Goal: Ask a question

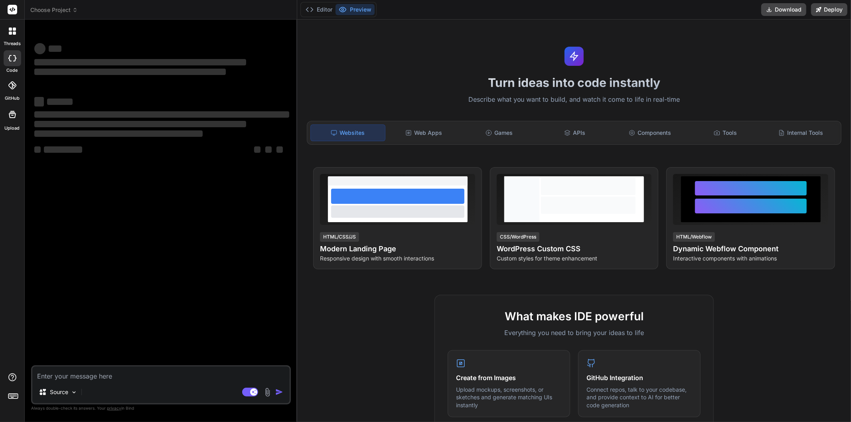
type textarea "x"
click at [156, 372] on textarea at bounding box center [160, 374] width 257 height 14
type textarea "g"
type textarea "x"
type textarea "gi"
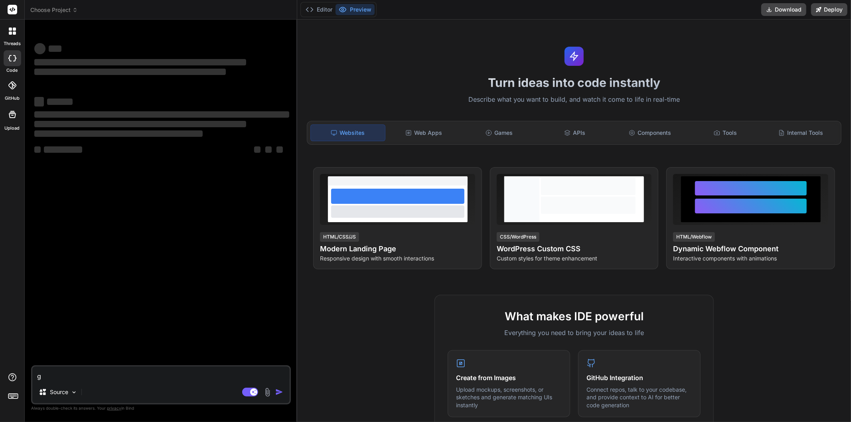
type textarea "x"
type textarea "giv"
type textarea "x"
type textarea "give"
type textarea "x"
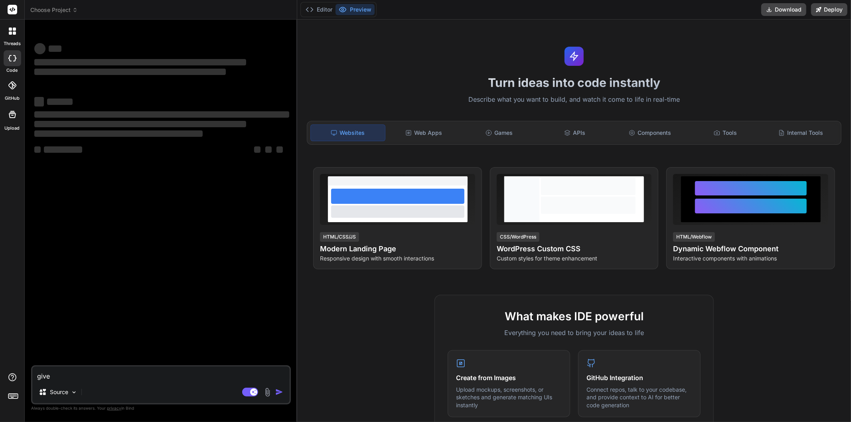
type textarea "give"
type textarea "x"
type textarea "give m"
type textarea "x"
type textarea "give me"
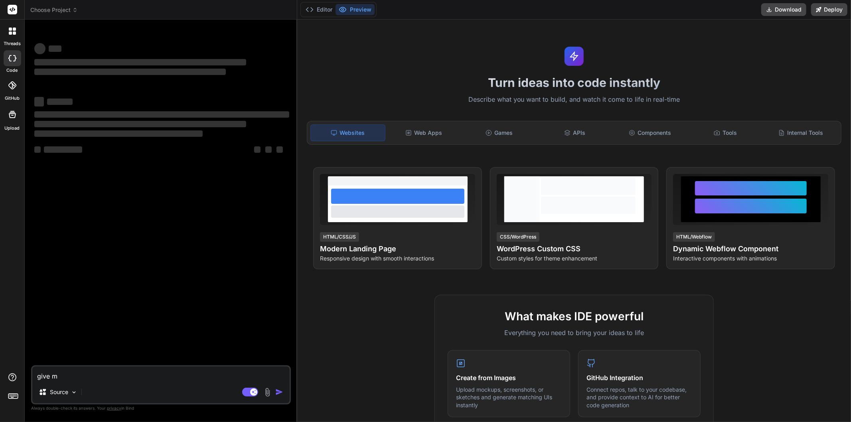
type textarea "x"
type textarea "give me"
type textarea "x"
type textarea "give me s"
type textarea "x"
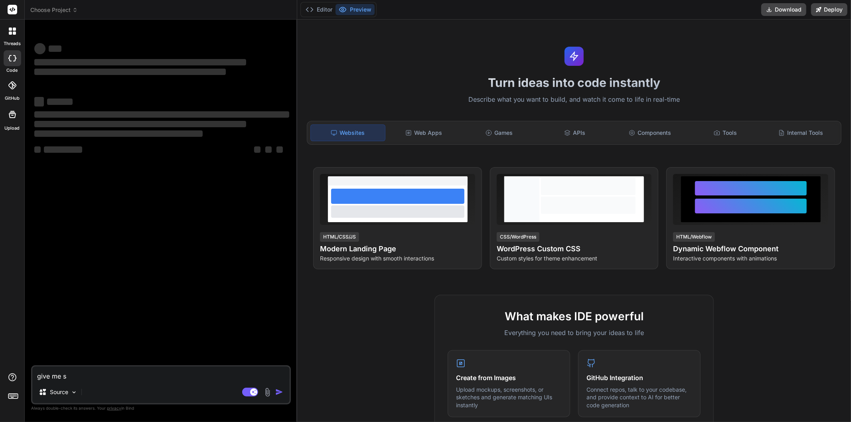
type textarea "give me so"
type textarea "x"
type textarea "give me som"
type textarea "x"
type textarea "give me some"
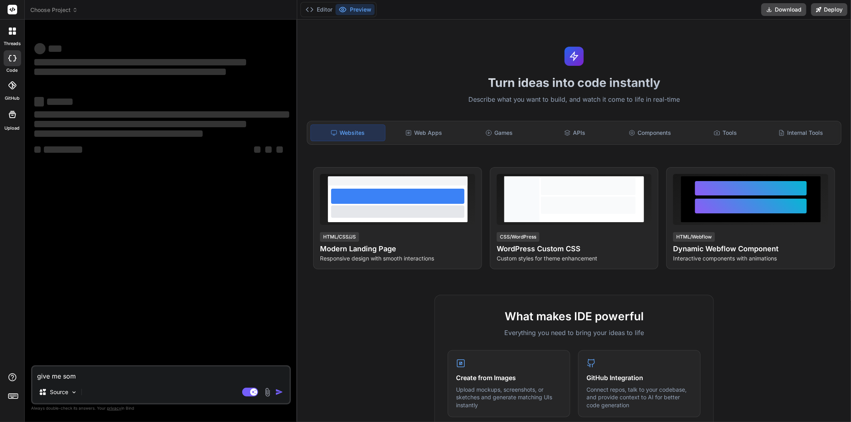
type textarea "x"
type textarea "give me some"
type textarea "x"
type textarea "give me some l"
type textarea "x"
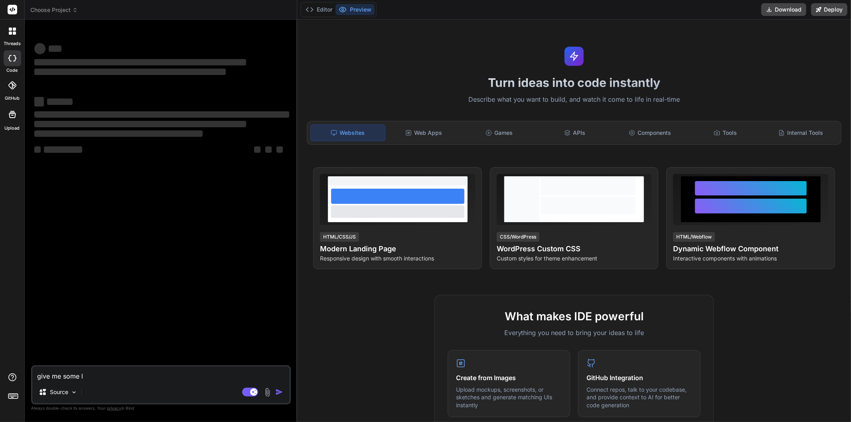
type textarea "give me some li"
type textarea "x"
type textarea "give me some lis"
type textarea "x"
type textarea "give me some list"
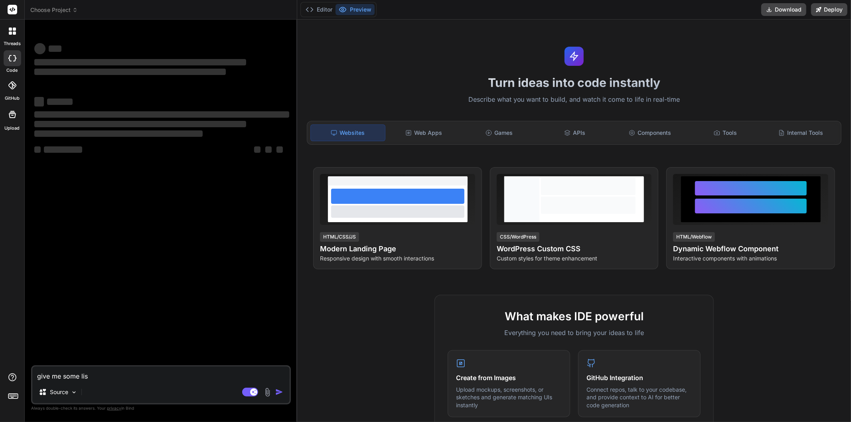
type textarea "x"
type textarea "give me some list"
type textarea "x"
type textarea "give me some list o"
type textarea "x"
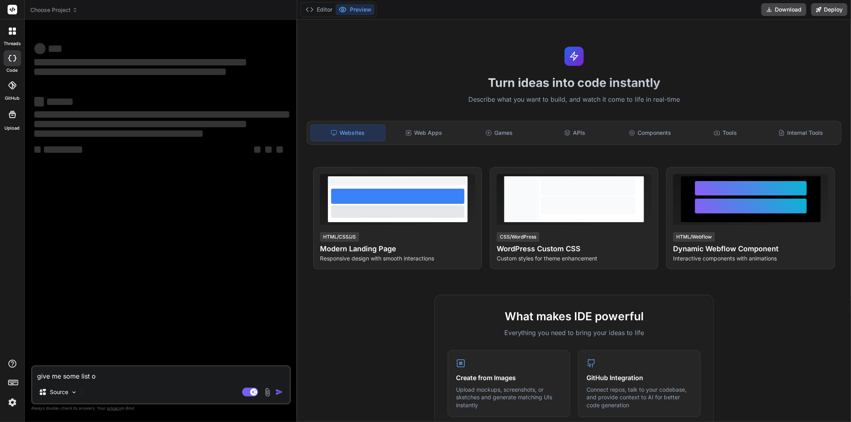
type textarea "give me some list of"
type textarea "x"
type textarea "give me some list of"
type textarea "x"
type textarea "give me some list of q"
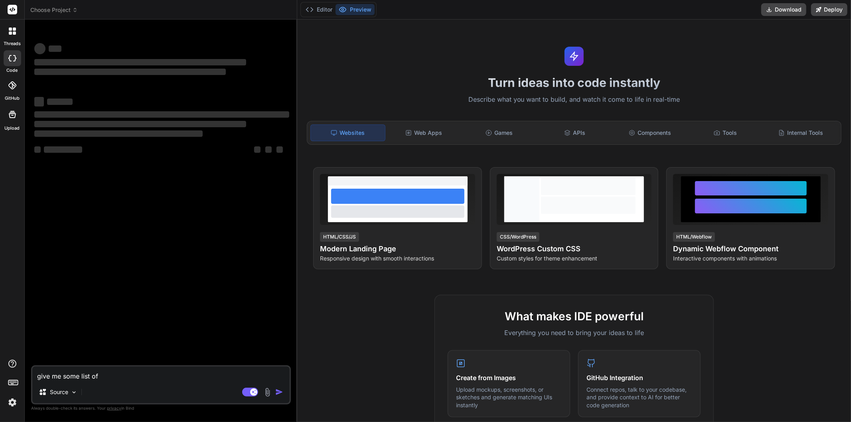
type textarea "x"
type textarea "give me some list of qu"
type textarea "x"
type textarea "give me some list of que"
type textarea "x"
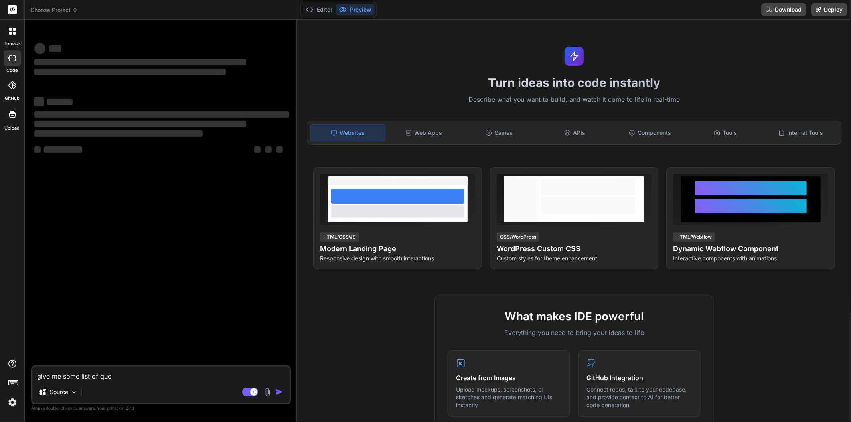
type textarea "give me some list of ques"
type textarea "x"
type textarea "give me some list of quest"
type textarea "x"
type textarea "give me some list of questi"
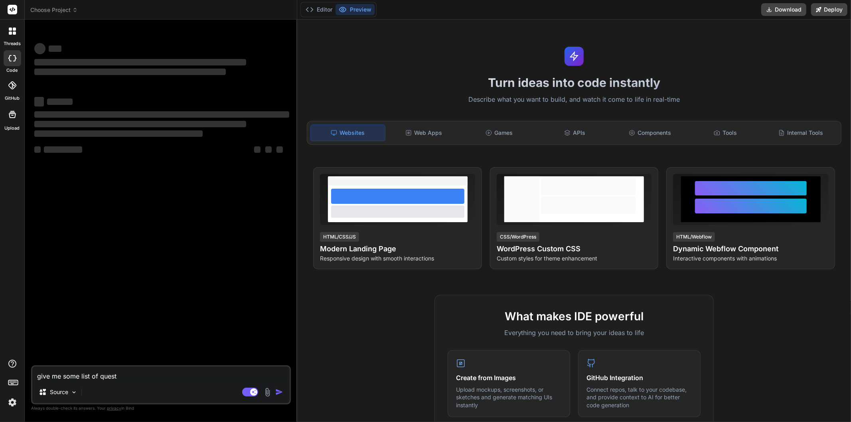
type textarea "x"
type textarea "give me some list of questio"
type textarea "x"
type textarea "give me some list of question"
type textarea "x"
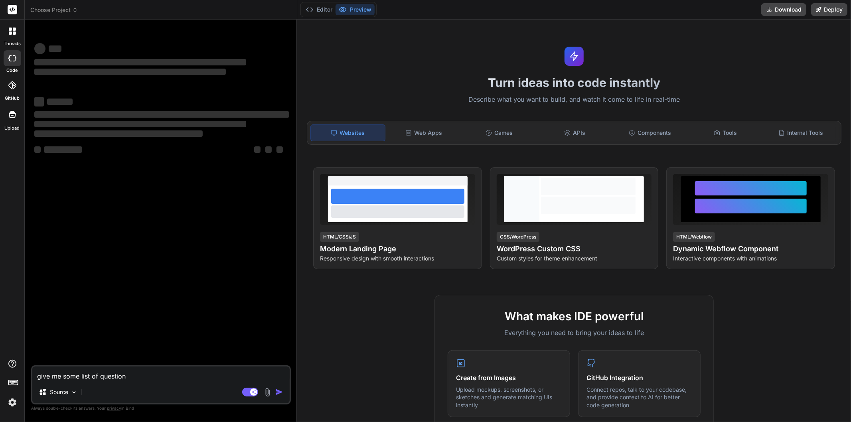
type textarea "give me some list of questions"
type textarea "x"
type textarea "give me some list of questions"
type textarea "x"
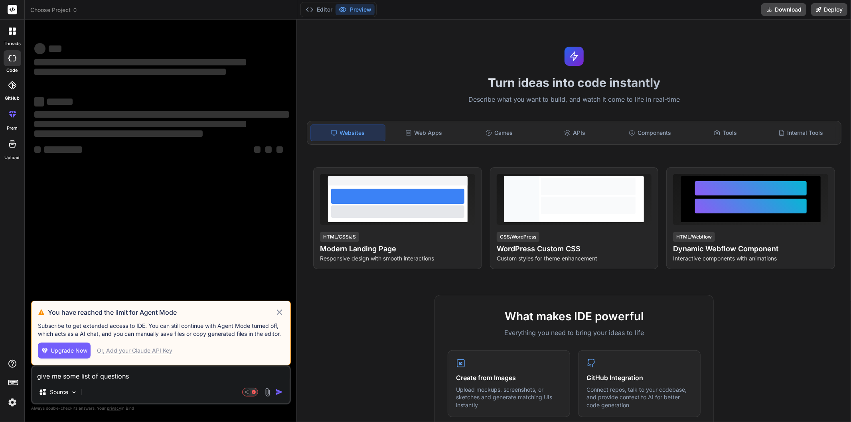
type textarea "give me some list of questions w"
type textarea "x"
type textarea "give me some list of questions wh"
type textarea "x"
type textarea "give me some list of questions whi"
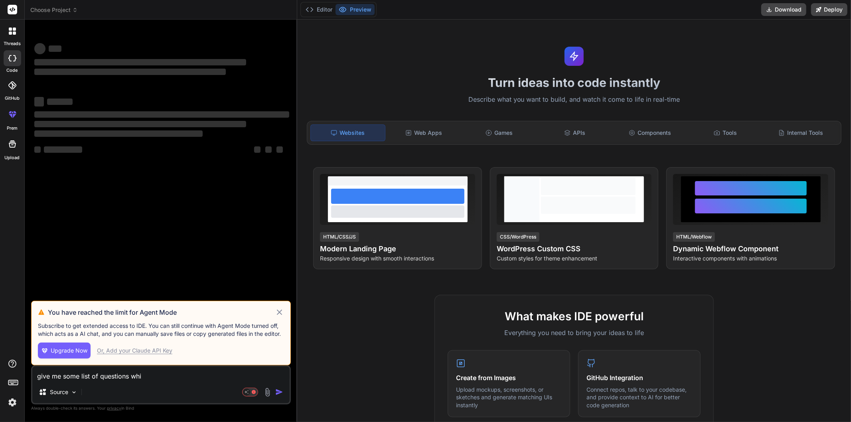
type textarea "x"
type textarea "give me some list of questions which i can a"
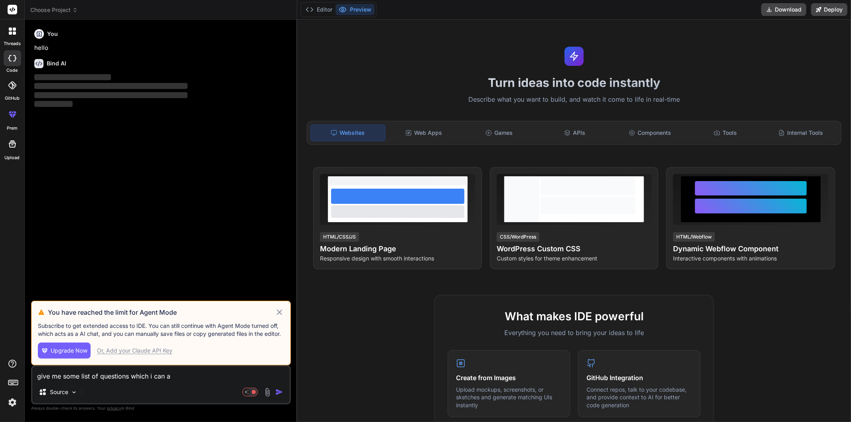
type textarea "x"
type textarea "give me some list of questions which i can as"
type textarea "x"
type textarea "give me some list of questions which i can ask"
type textarea "x"
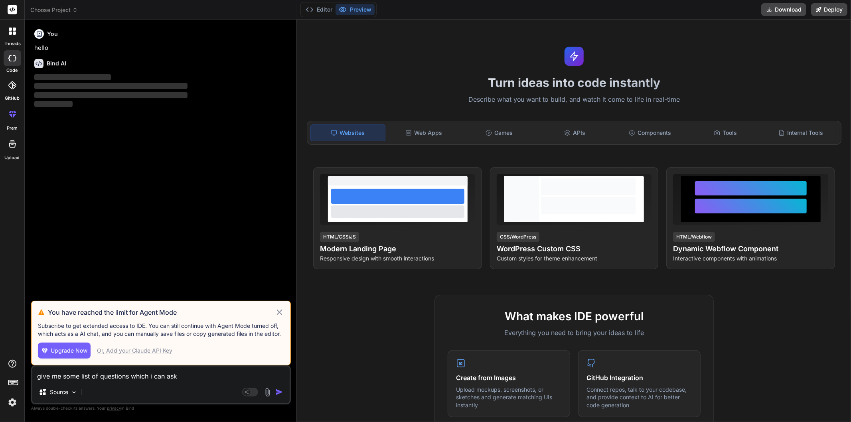
type textarea "give me some list of questions which i can ask"
type textarea "x"
type textarea "give me some list of questions which i can ask t"
type textarea "x"
type textarea "give me some list of questions which i can ask to"
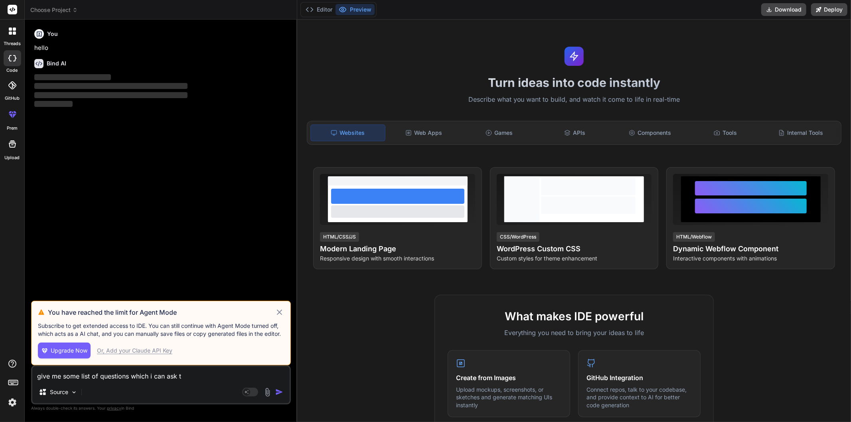
type textarea "x"
type textarea "give me some list of questions which i can ask to"
type textarea "x"
type textarea "give me some list of questions which i can ask to c"
type textarea "x"
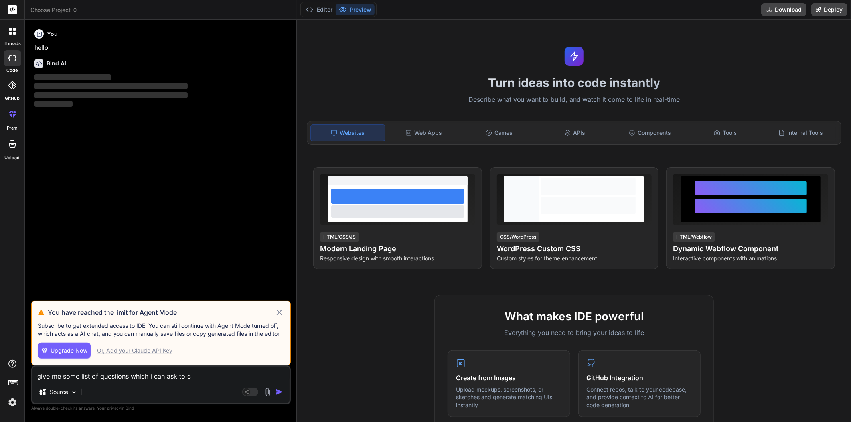
type textarea "give me some list of questions which i can ask to cl"
type textarea "x"
type textarea "give me some list of questions which i can ask to cli"
type textarea "x"
type textarea "give me some list of questions which i can ask to clie"
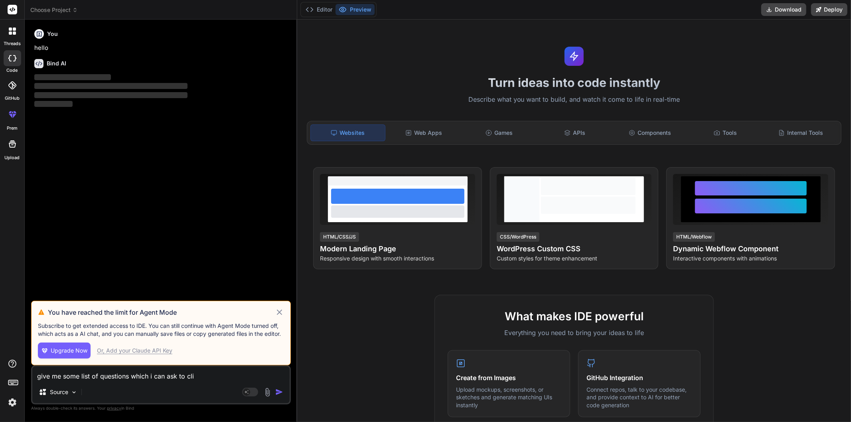
type textarea "x"
type textarea "give me some list of questions which i can ask to clien"
type textarea "x"
type textarea "give me some list of questions which i can ask to client"
type textarea "x"
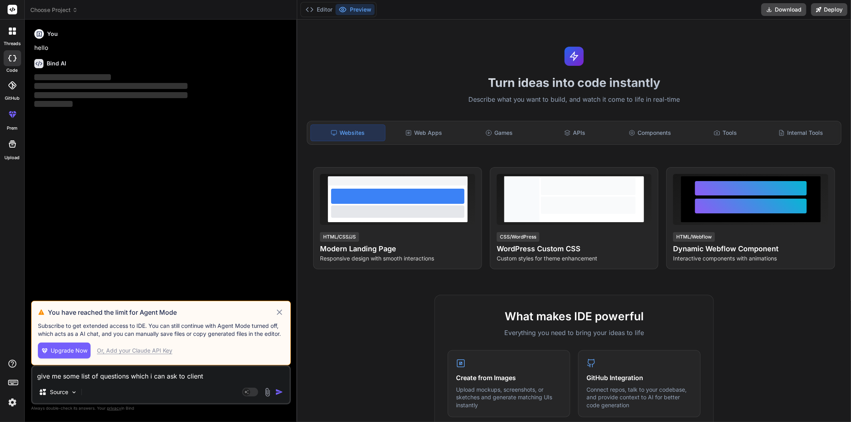
type textarea "give me some list of questions which i can ask to client"
type textarea "x"
type textarea "give me some list of questions which i can ask to client f"
type textarea "x"
type textarea "give me some list of questions which i can ask to client fo"
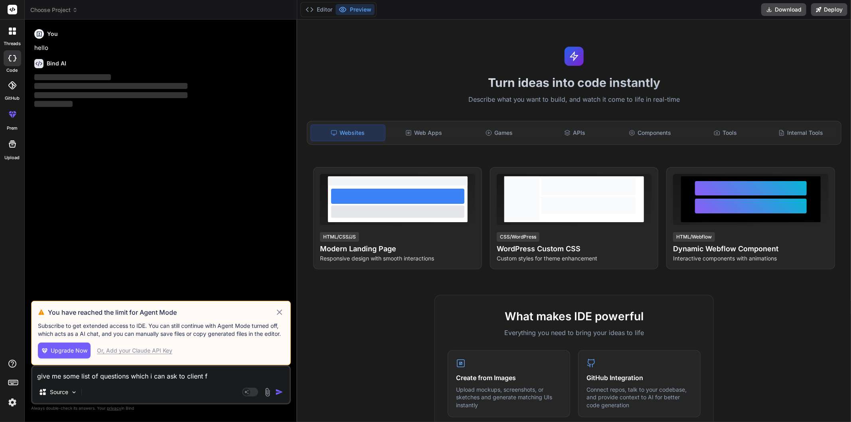
type textarea "x"
type textarea "give me some list of questions which i can ask to client for"
type textarea "x"
type textarea "give me some list of questions which i can ask to client for"
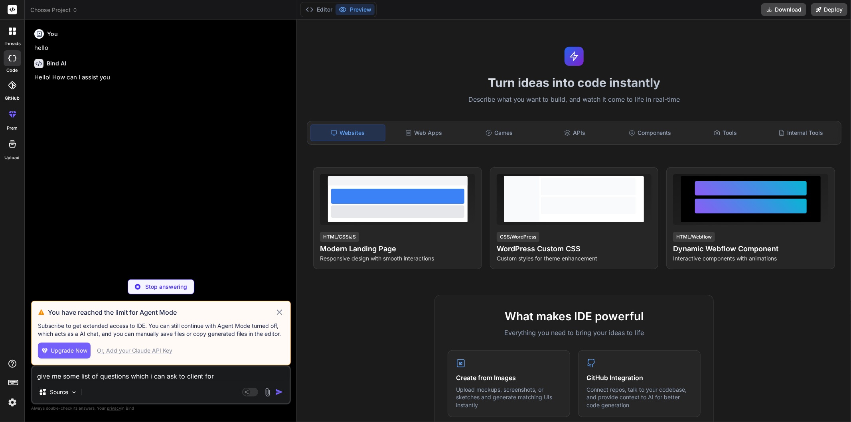
type textarea "x"
type textarea "give me some list of questions which i can ask to client for Q"
type textarea "x"
type textarea "give me some list of questions which i can ask to client for QS"
type textarea "x"
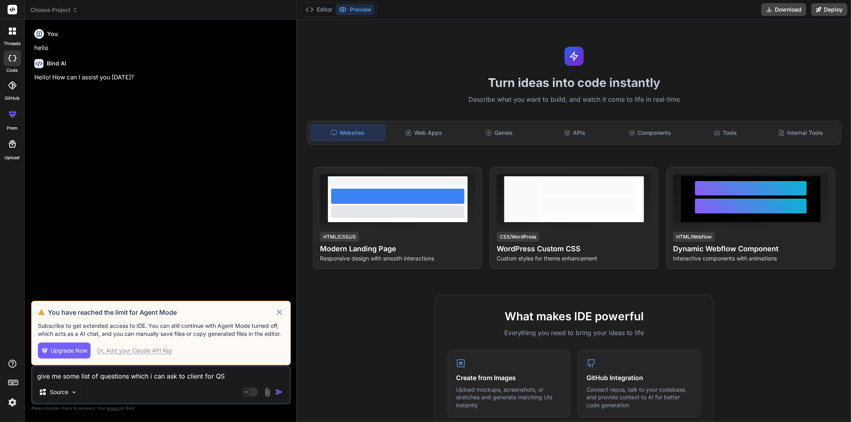
type textarea "give me some list of questions which i can ask to client for QSR"
type textarea "x"
type textarea "give me some list of questions which i can ask to client for QSR"
type textarea "x"
type textarea "give me some list of questions which i can ask to client for QSR a"
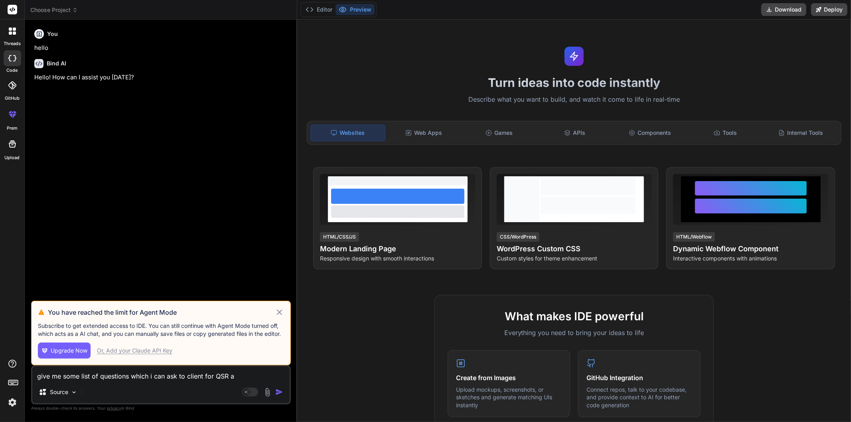
type textarea "x"
type textarea "give me some list of questions which i can ask to client for QSR ap"
type textarea "x"
type textarea "give me some list of questions which i can ask to client for QSR app"
type textarea "x"
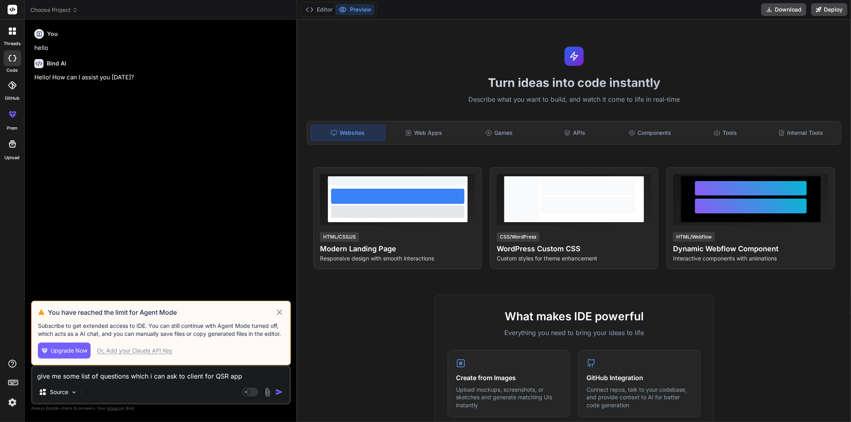
type textarea "give me some list of questions which i can ask to client for QSR appl"
type textarea "x"
type textarea "give me some list of questions which i can ask to client for QSR appli"
type textarea "x"
type textarea "give me some list of questions which i can ask to client for QSR applic"
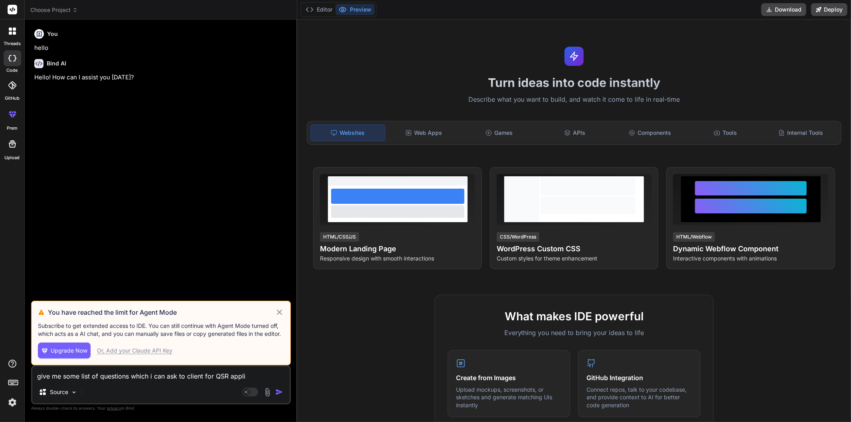
type textarea "x"
type textarea "give me some list of questions which i can ask to client for QSR applica"
type textarea "x"
type textarea "give me some list of questions which i can ask to client for QSR applicat"
type textarea "x"
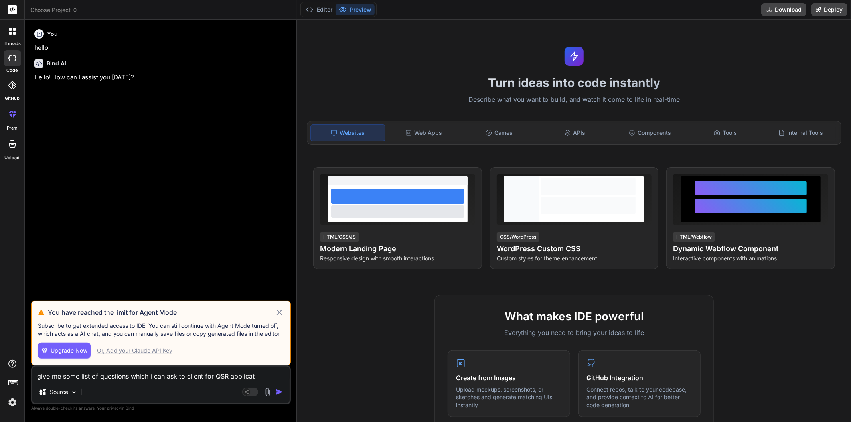
type textarea "give me some list of questions which i can ask to client for QSR applicati"
type textarea "x"
type textarea "give me some list of questions which i can ask to client for QSR applicatio"
type textarea "x"
type textarea "give me some list of questions which i can ask to client for QSR application"
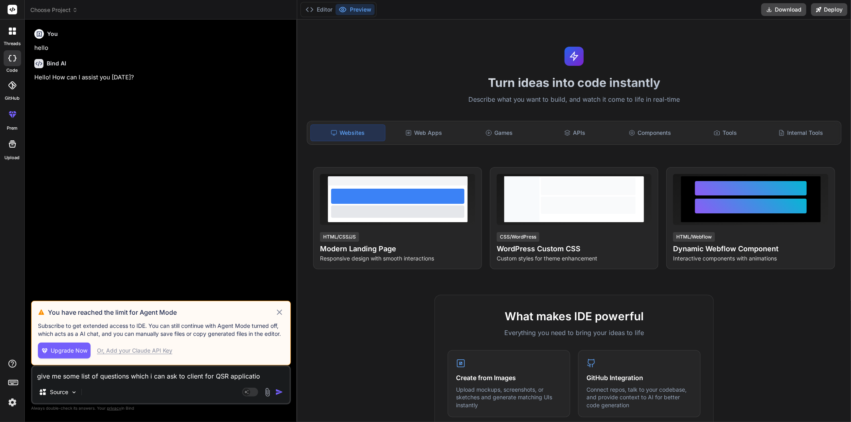
type textarea "x"
type textarea "give me some list of questions which i can ask to client for QSR application"
type textarea "x"
type textarea "give me some list of questions which i can ask to client for QSR application p"
type textarea "x"
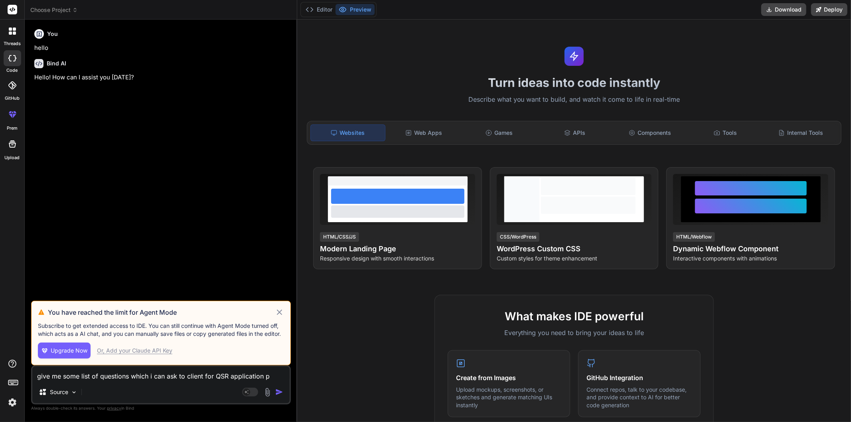
type textarea "give me some list of questions which i can ask to client for QSR application pr"
type textarea "x"
type textarea "give me some list of questions which i can ask to client for QSR application pro"
type textarea "x"
type textarea "give me some list of questions which i can ask to client for QSR application pr…"
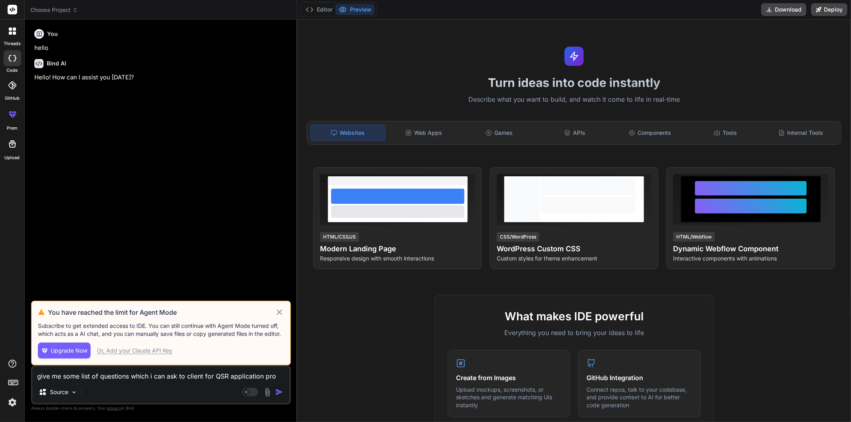
type textarea "x"
type textarea "give me some list of questions which i can ask to client for QSR application pr…"
type textarea "x"
type textarea "give me some list of questions which i can ask to client for QSR application pr…"
type textarea "x"
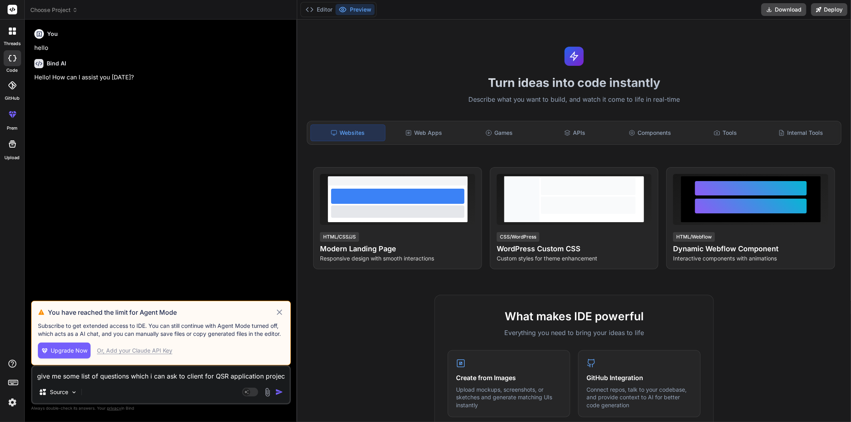
type textarea "give me some list of questions which i can ask to client for QSR application pr…"
type textarea "x"
type textarea "give me some list of questions which i can ask to client for QSR application pr…"
type textarea "x"
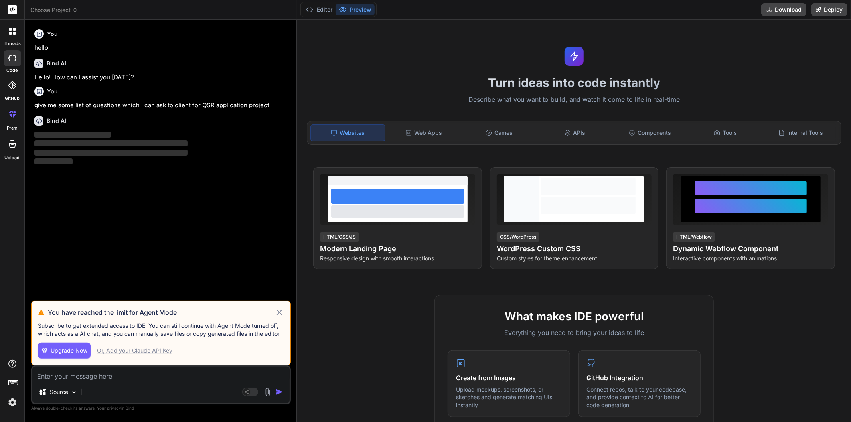
click at [278, 313] on icon at bounding box center [279, 311] width 5 height 5
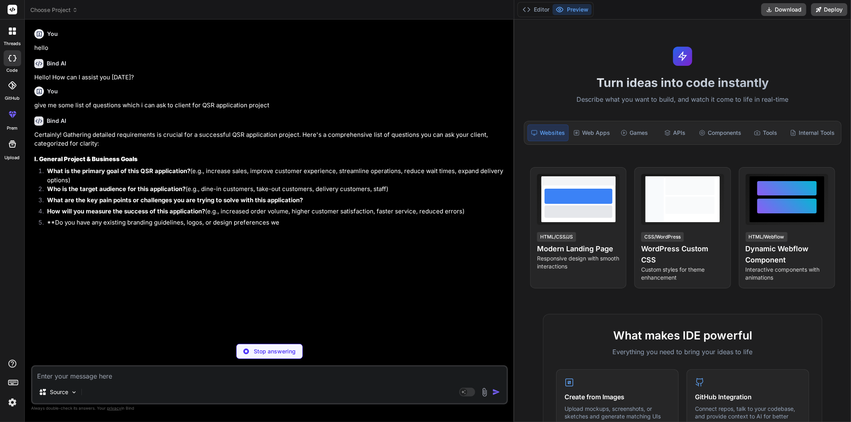
drag, startPoint x: 296, startPoint y: 176, endPoint x: 504, endPoint y: 187, distance: 208.1
click at [504, 187] on div "Bind AI Web Search Created with Pixso. Code Generator You hello Bind AI Hello! …" at bounding box center [269, 221] width 489 height 402
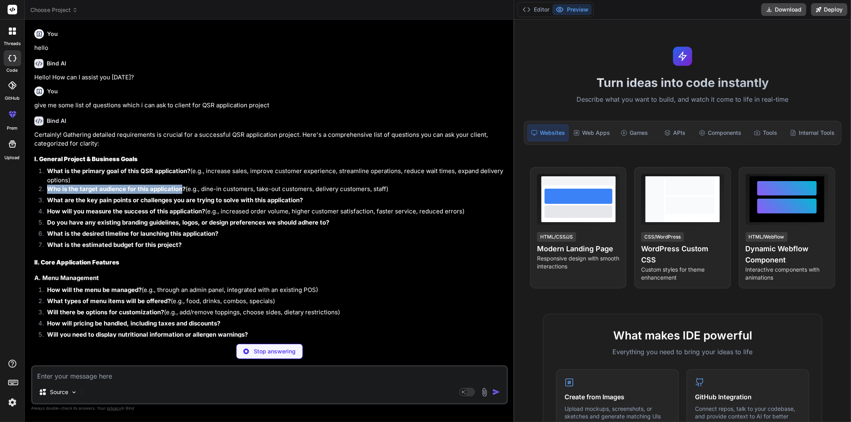
type textarea "x"
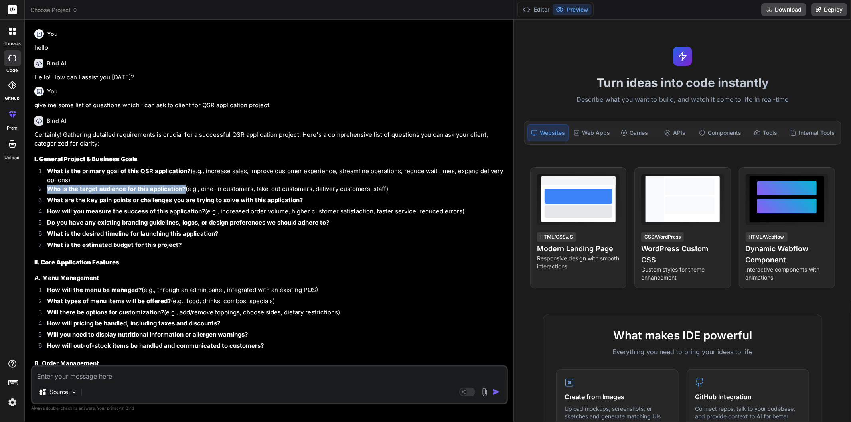
drag, startPoint x: 48, startPoint y: 190, endPoint x: 183, endPoint y: 191, distance: 135.2
click at [183, 191] on strong "Who is the target audience for this application?" at bounding box center [116, 189] width 138 height 8
copy strong "Who is the target audience for this application?"
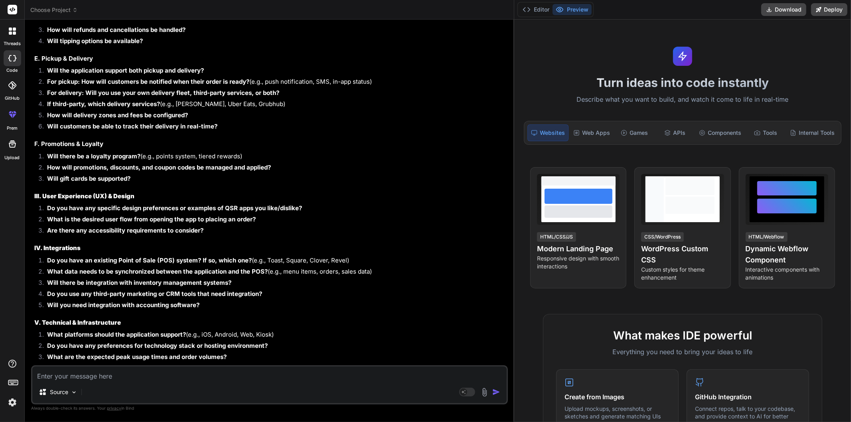
scroll to position [532, 0]
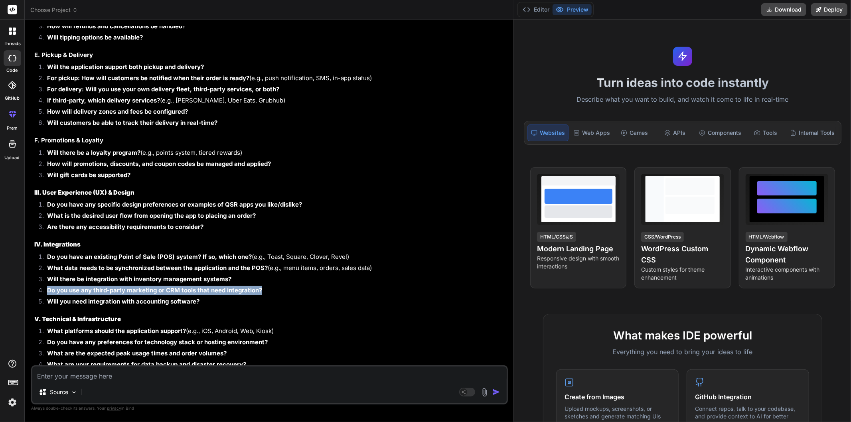
drag, startPoint x: 266, startPoint y: 288, endPoint x: 43, endPoint y: 292, distance: 223.4
click at [43, 292] on li "Do you use any third-party marketing or CRM tools that need integration?" at bounding box center [273, 291] width 465 height 11
click at [239, 304] on li "Will you need integration with accounting software?" at bounding box center [273, 302] width 465 height 11
click at [198, 307] on li "Will you need integration with accounting software?" at bounding box center [273, 302] width 465 height 11
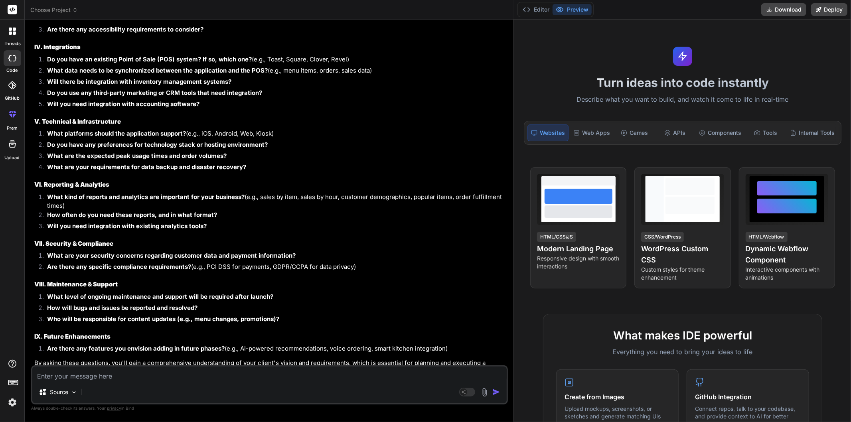
scroll to position [740, 0]
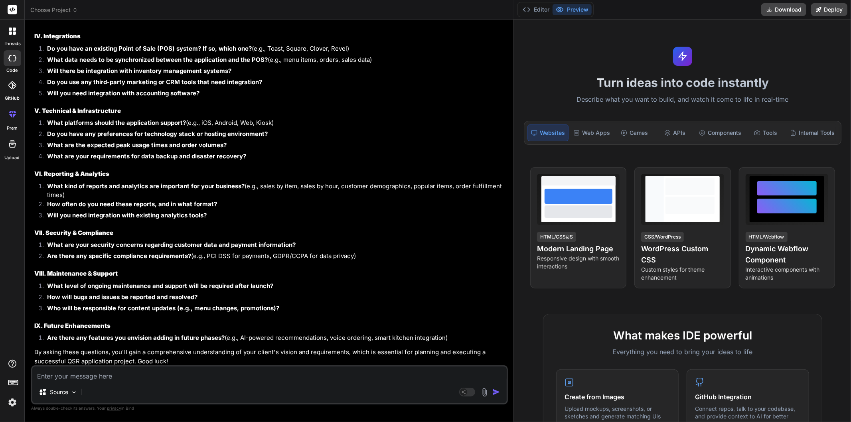
click at [133, 379] on textarea at bounding box center [269, 374] width 474 height 14
type textarea "a"
type textarea "x"
type textarea "as"
type textarea "x"
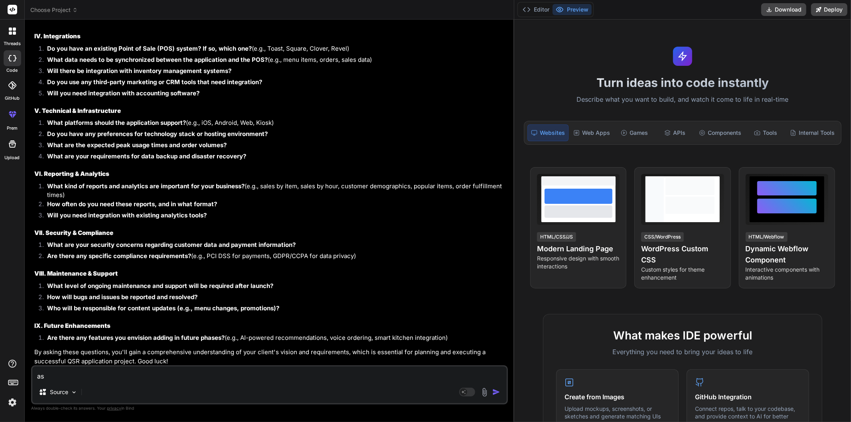
type textarea "as"
type textarea "x"
type textarea "as a"
type textarea "x"
type textarea "as a"
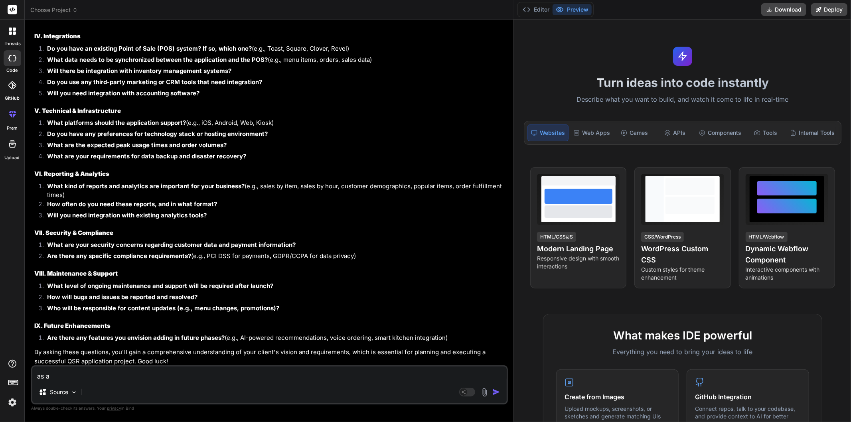
type textarea "x"
type textarea "as a u"
type textarea "x"
type textarea "as a ux"
type textarea "x"
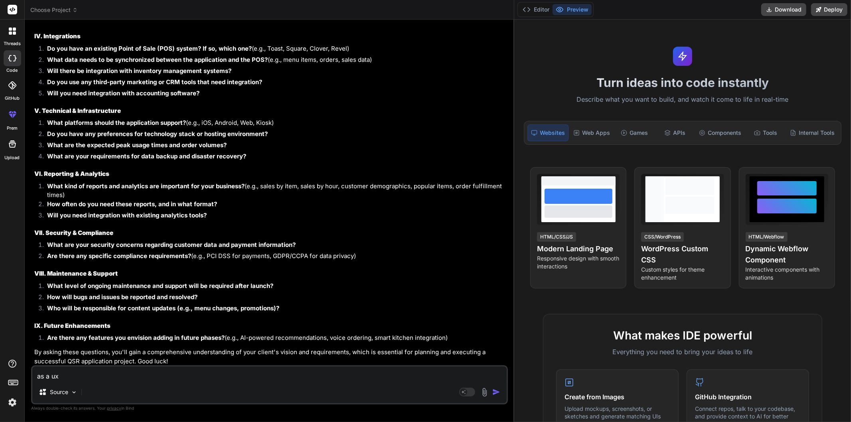
type textarea "as a ux"
type textarea "x"
type textarea "as a ux p"
type textarea "x"
type textarea "as a ux pe"
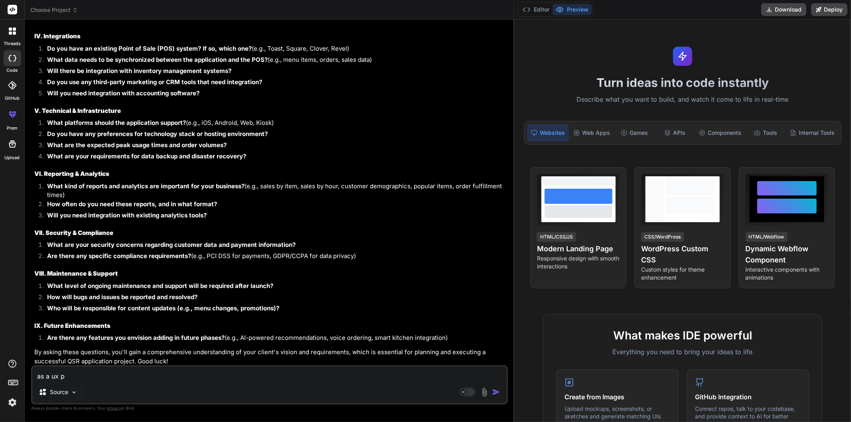
type textarea "x"
type textarea "as a ux per"
type textarea "x"
type textarea "as a ux pers"
type textarea "x"
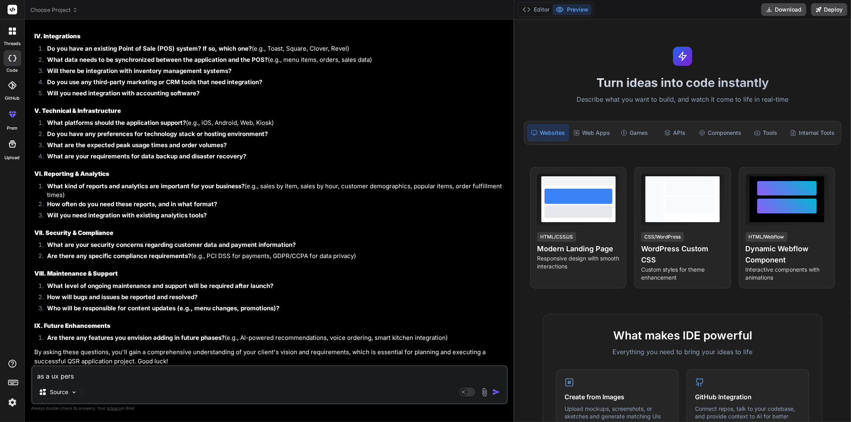
type textarea "as a ux perse"
type textarea "x"
type textarea "as a ux pers"
type textarea "x"
type textarea "as a ux persp"
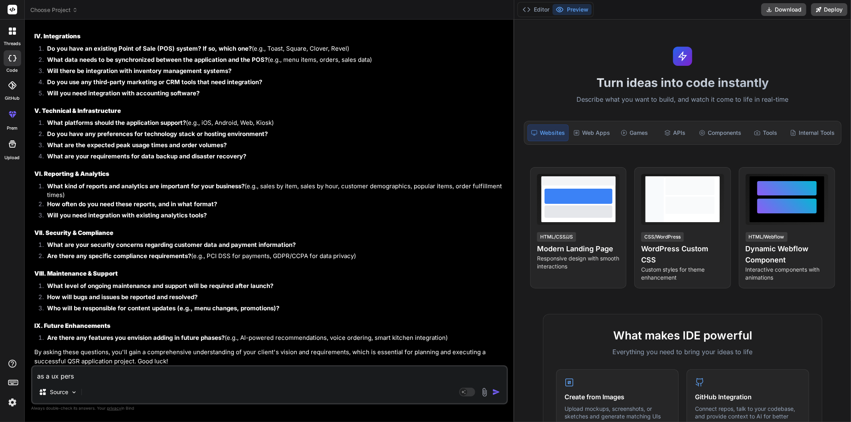
type textarea "x"
type textarea "as a ux perspe"
type textarea "x"
type textarea "as a ux perspec"
type textarea "x"
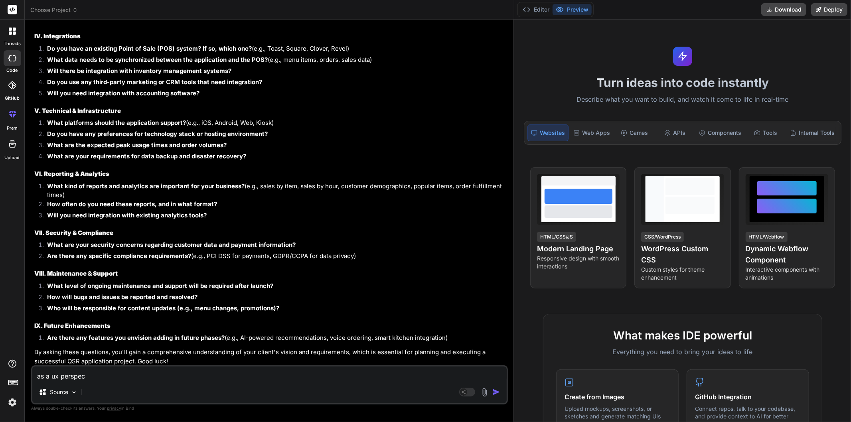
type textarea "as a ux perspect"
type textarea "x"
type textarea "as a ux perspecti"
type textarea "x"
type textarea "as a ux perspectiv"
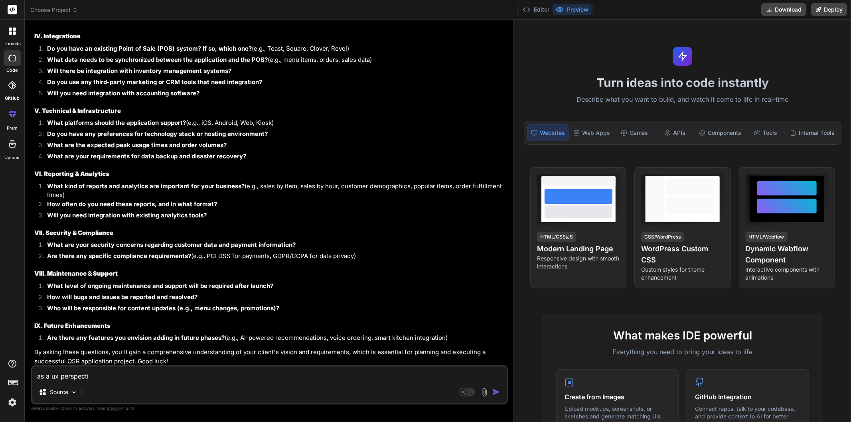
type textarea "x"
type textarea "as a ux perspective"
type textarea "x"
type textarea "as a ux perspective"
type textarea "x"
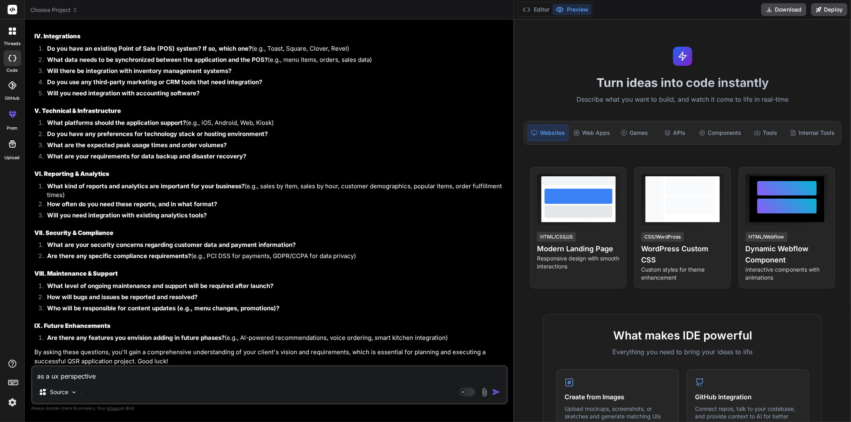
type textarea "as a ux perspective r"
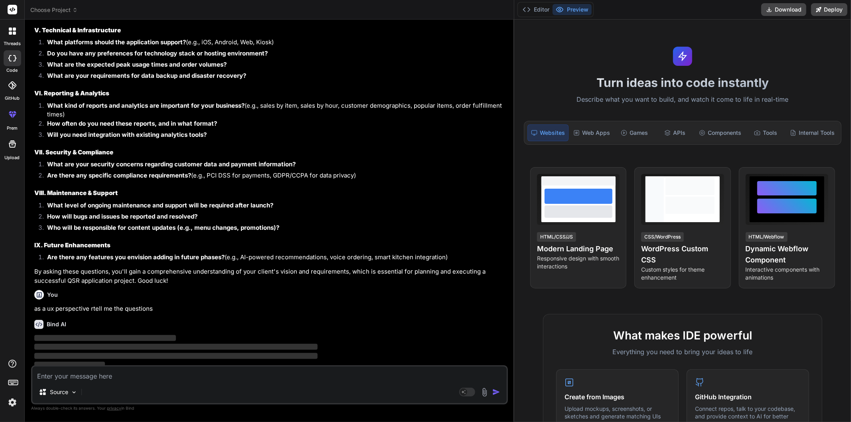
scroll to position [823, 0]
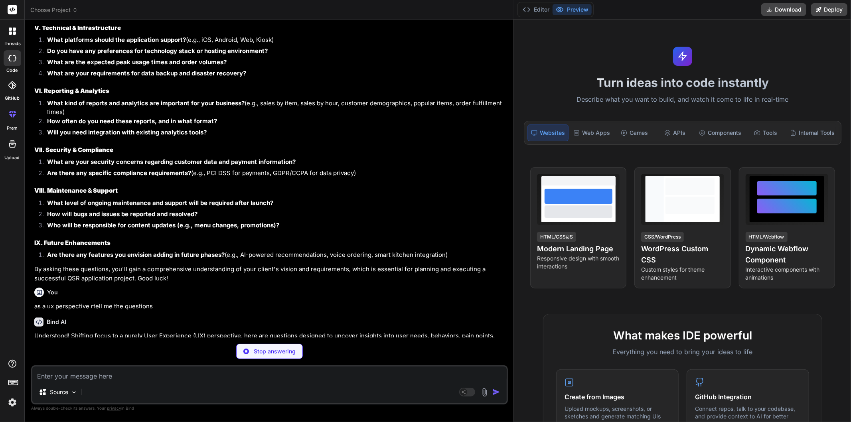
click at [231, 253] on li "Are there any features you envision adding in future phases? (e.g., AI-powered …" at bounding box center [273, 255] width 465 height 11
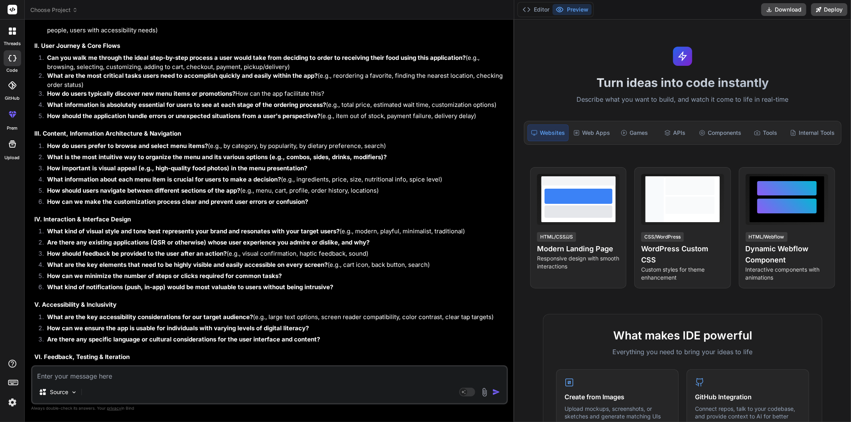
scroll to position [1266, 0]
